Goal: Transaction & Acquisition: Purchase product/service

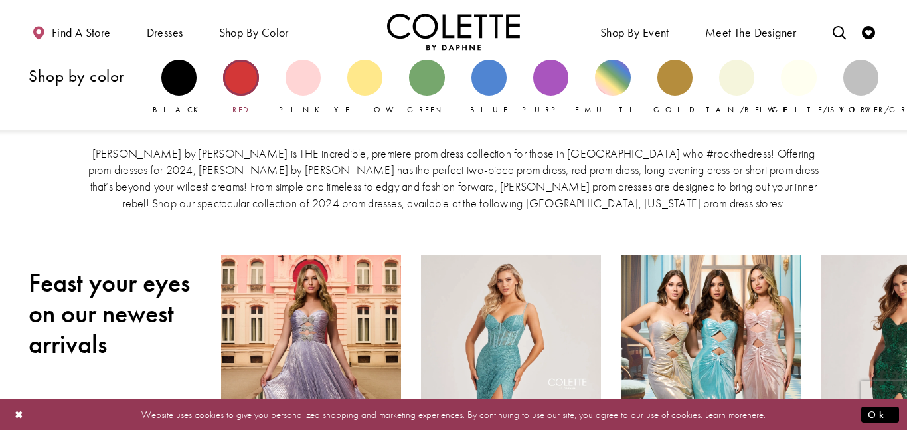
click at [249, 74] on div "Primary block" at bounding box center [240, 77] width 35 height 35
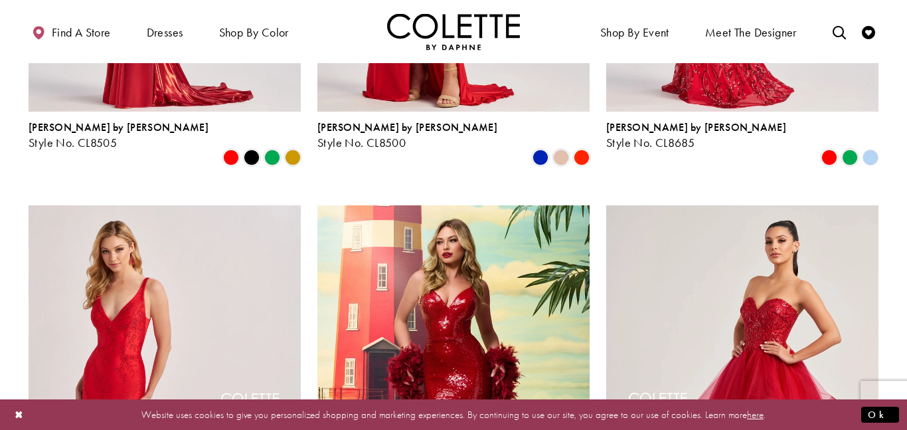
scroll to position [955, 0]
click at [560, 206] on img "Visit Colette by Daphne Style No. CL8615 Page" at bounding box center [453, 404] width 272 height 396
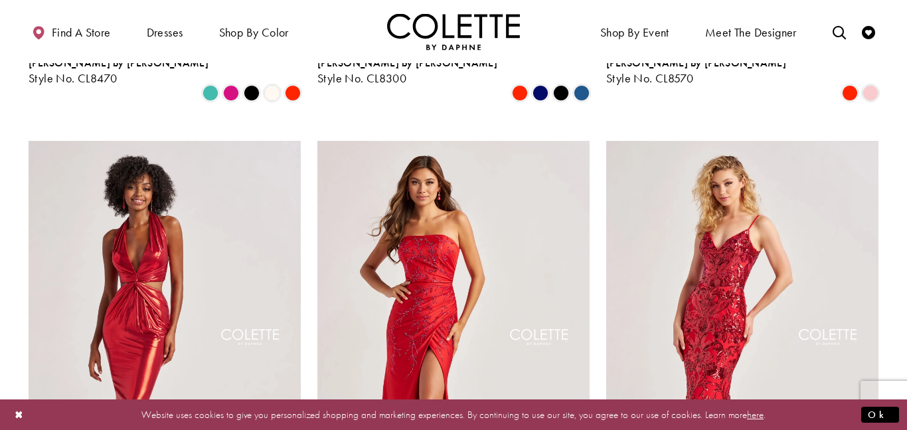
scroll to position [0, 0]
